Goal: Find specific page/section: Find specific page/section

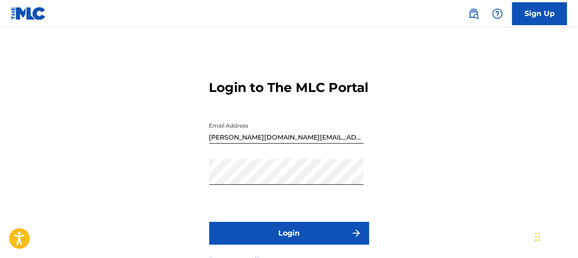
click at [283, 245] on button "Login" at bounding box center [289, 233] width 160 height 23
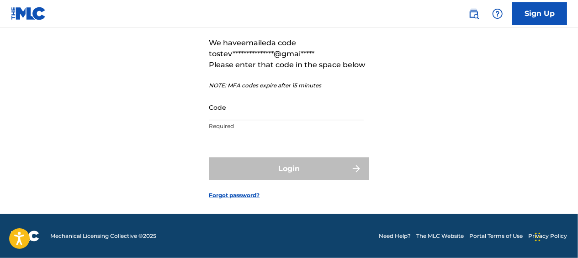
scroll to position [94, 0]
click at [264, 115] on input "Code" at bounding box center [286, 107] width 155 height 26
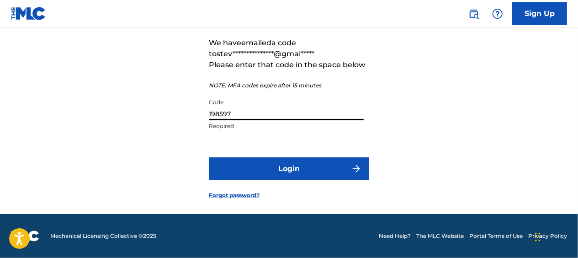
type input "198597"
click at [274, 162] on button "Login" at bounding box center [289, 168] width 160 height 23
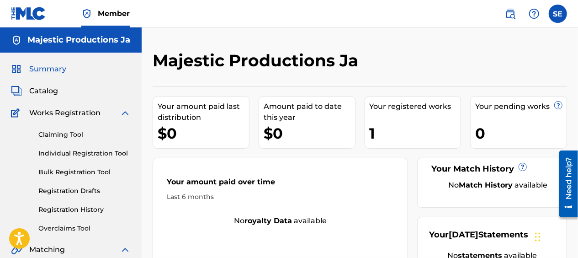
click at [377, 132] on div "1" at bounding box center [415, 133] width 91 height 21
click at [47, 90] on span "Catalog" at bounding box center [43, 91] width 29 height 11
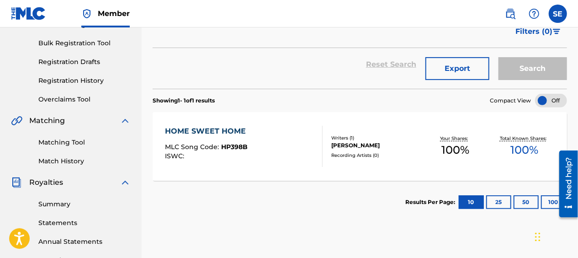
scroll to position [121, 0]
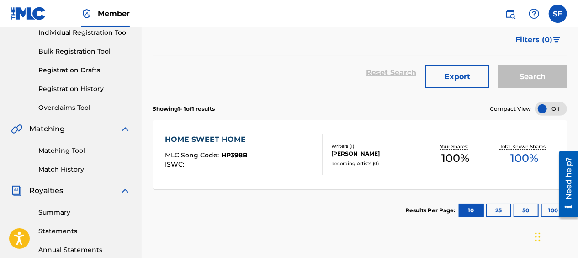
click at [208, 135] on div "HOME SWEET HOME" at bounding box center [208, 139] width 86 height 11
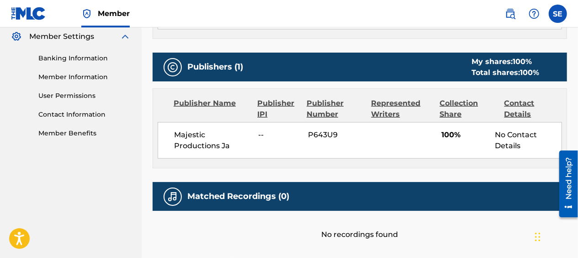
scroll to position [401, 0]
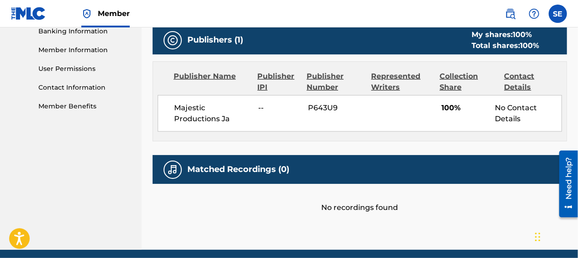
click at [425, 211] on div "No recordings found" at bounding box center [360, 198] width 415 height 29
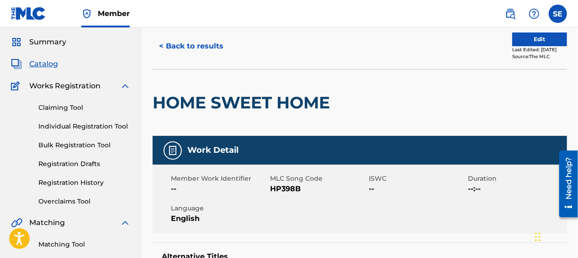
scroll to position [25, 0]
